Goal: Register for event/course

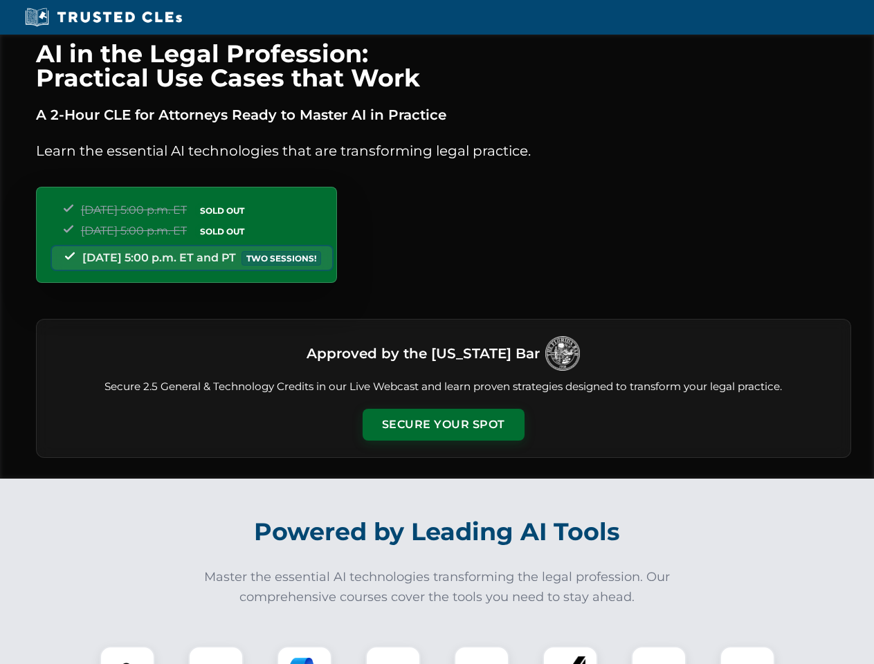
click at [443, 425] on button "Secure Your Spot" at bounding box center [444, 425] width 162 height 32
click at [127, 655] on img at bounding box center [127, 674] width 40 height 40
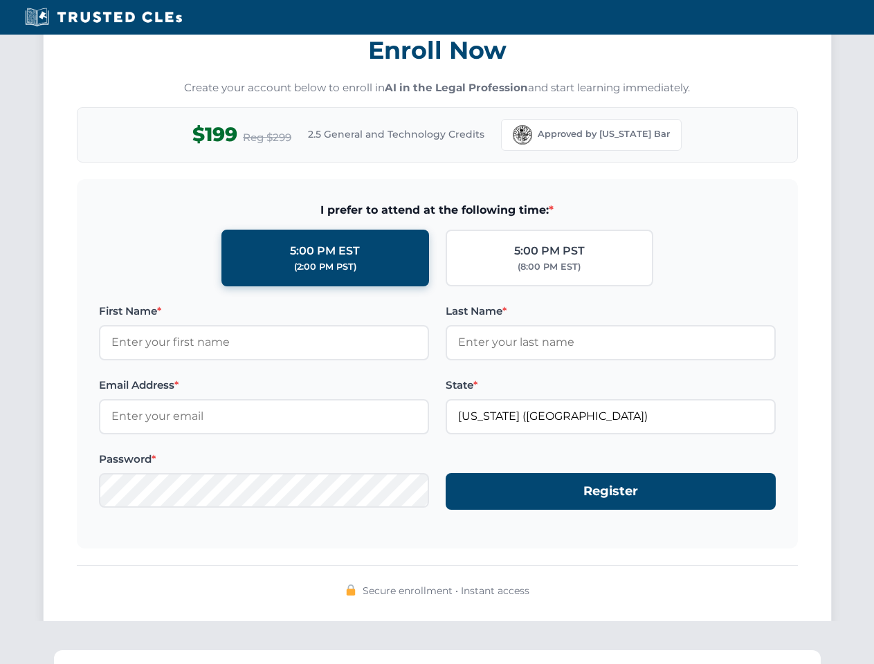
scroll to position [1358, 0]
